Goal: Transaction & Acquisition: Obtain resource

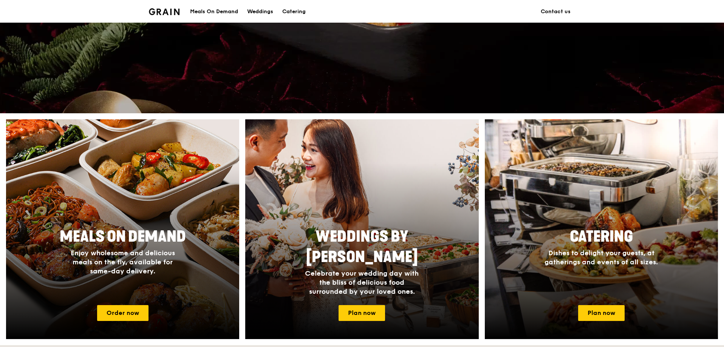
scroll to position [227, 0]
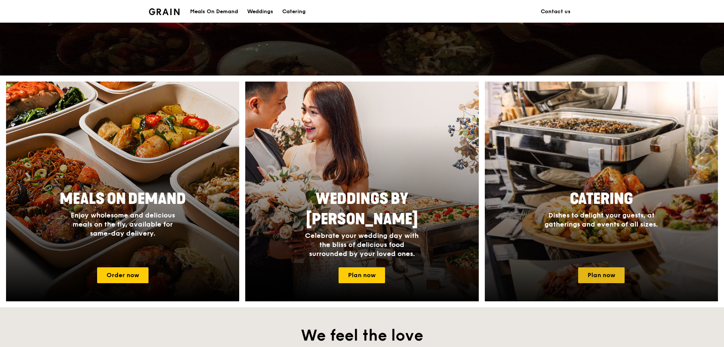
click at [599, 271] on link "Plan now" at bounding box center [601, 276] width 46 height 16
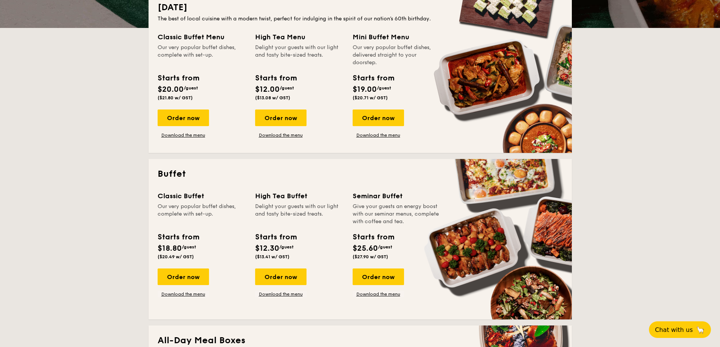
scroll to position [189, 0]
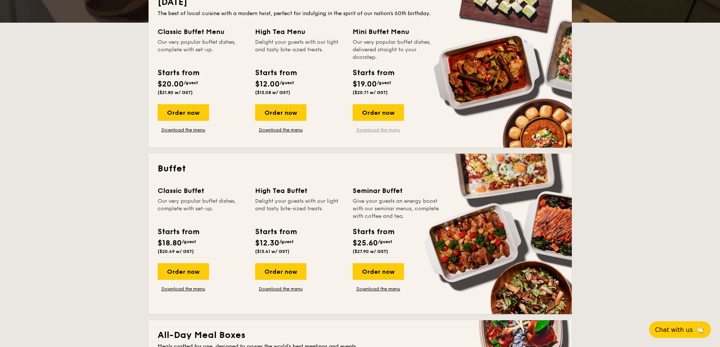
click at [386, 130] on link "Download the menu" at bounding box center [378, 130] width 51 height 6
click at [189, 292] on link "Download the menu" at bounding box center [183, 289] width 51 height 6
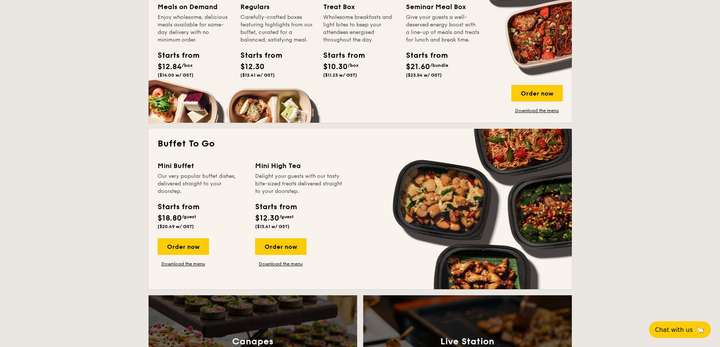
scroll to position [567, 0]
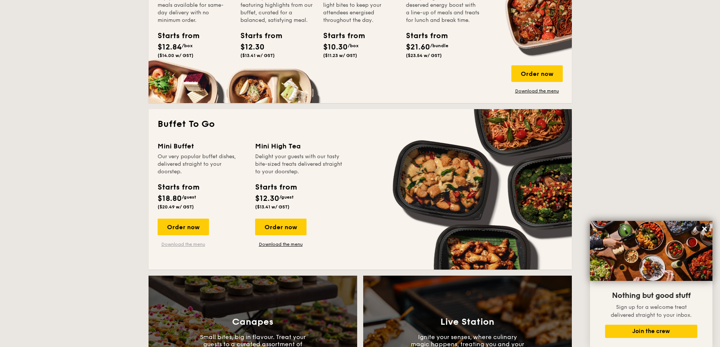
click at [182, 245] on link "Download the menu" at bounding box center [183, 245] width 51 height 6
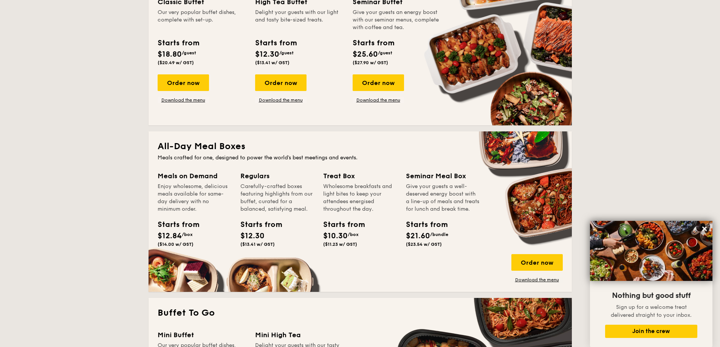
scroll to position [416, 0]
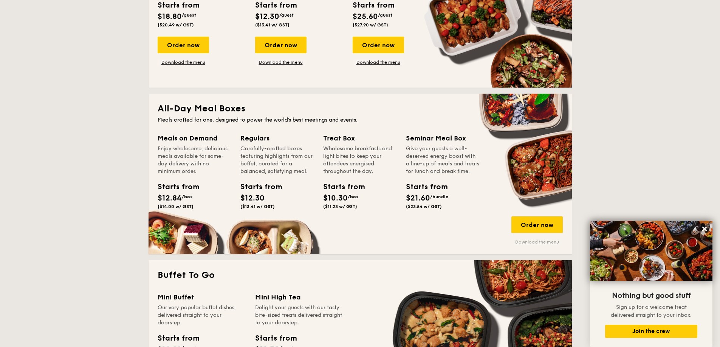
click at [542, 243] on link "Download the menu" at bounding box center [536, 242] width 51 height 6
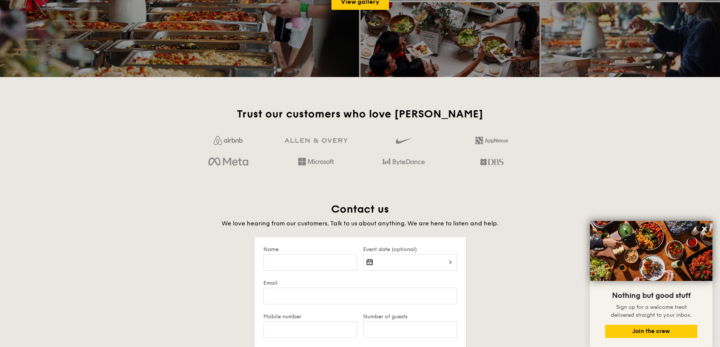
scroll to position [1361, 0]
